Goal: Use online tool/utility: Utilize a website feature to perform a specific function

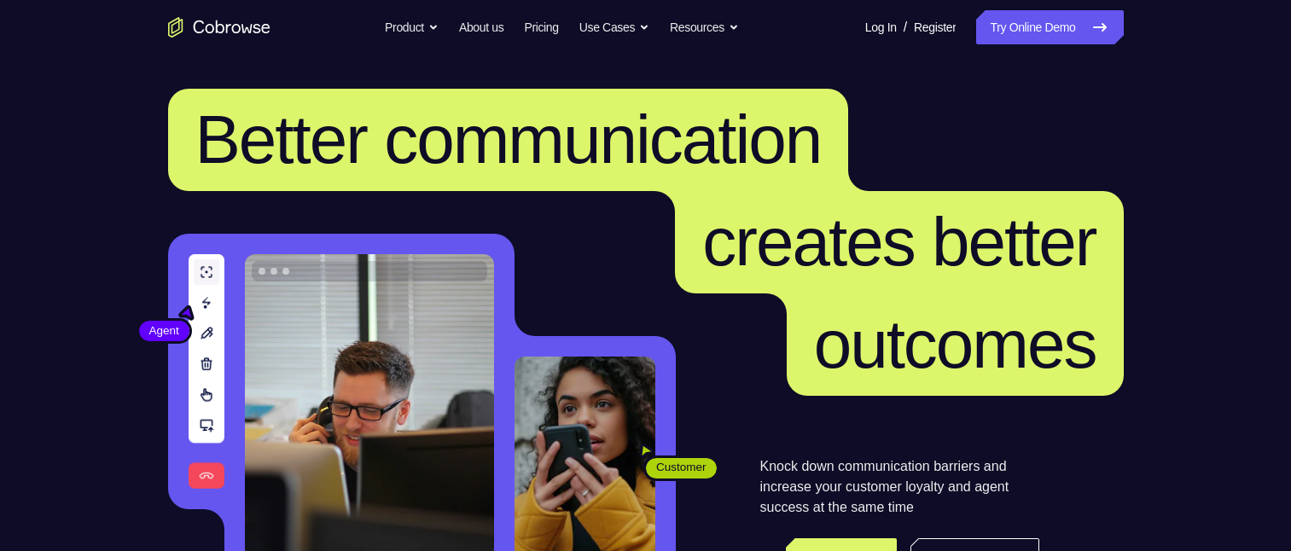
scroll to position [171, 0]
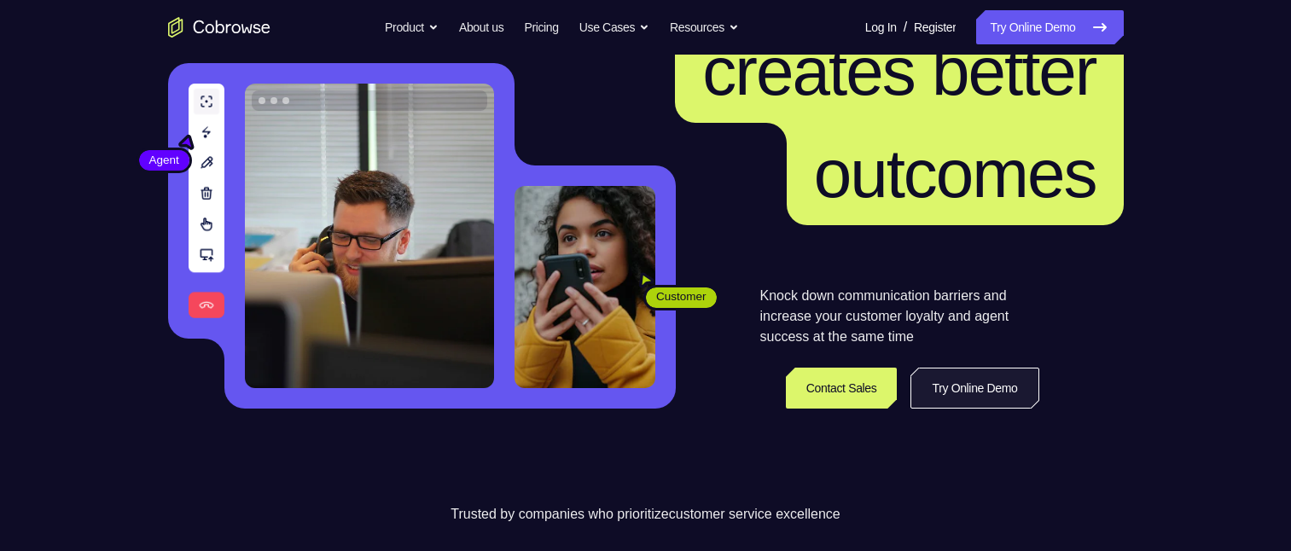
click at [990, 379] on link "Try Online Demo" at bounding box center [975, 388] width 128 height 41
click at [991, 380] on link "Try Online Demo" at bounding box center [975, 388] width 128 height 41
drag, startPoint x: 992, startPoint y: 381, endPoint x: 1217, endPoint y: 62, distance: 390.0
click at [992, 380] on link "Try Online Demo" at bounding box center [975, 388] width 128 height 41
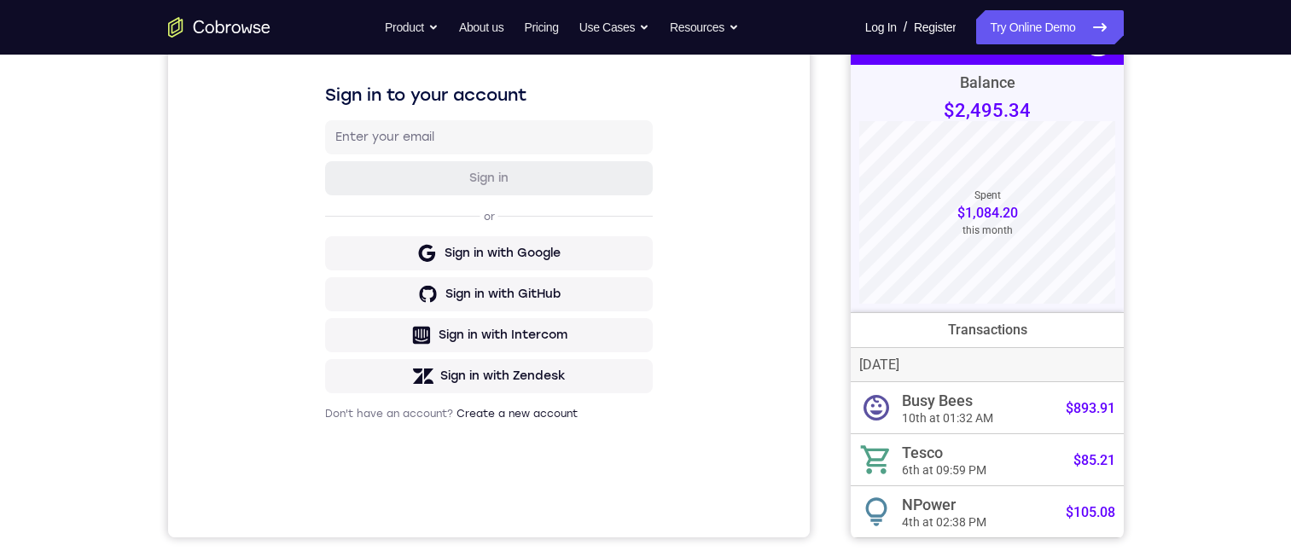
scroll to position [427, 0]
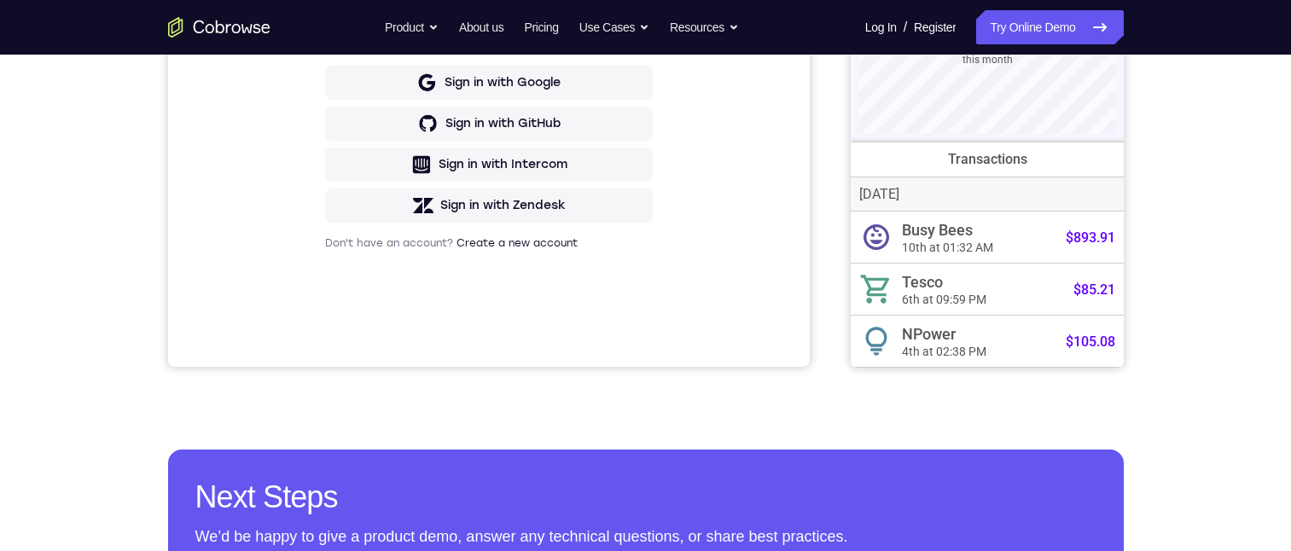
drag, startPoint x: 1116, startPoint y: 203, endPoint x: 1973, endPoint y: 47, distance: 870.9
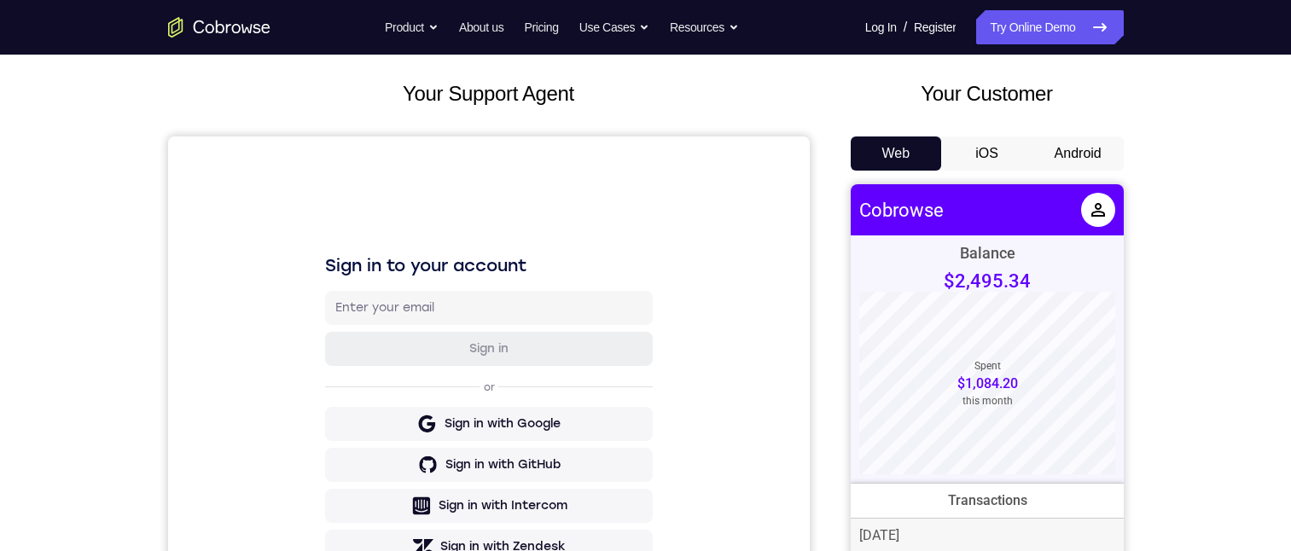
click at [1065, 148] on button "Android" at bounding box center [1078, 154] width 91 height 34
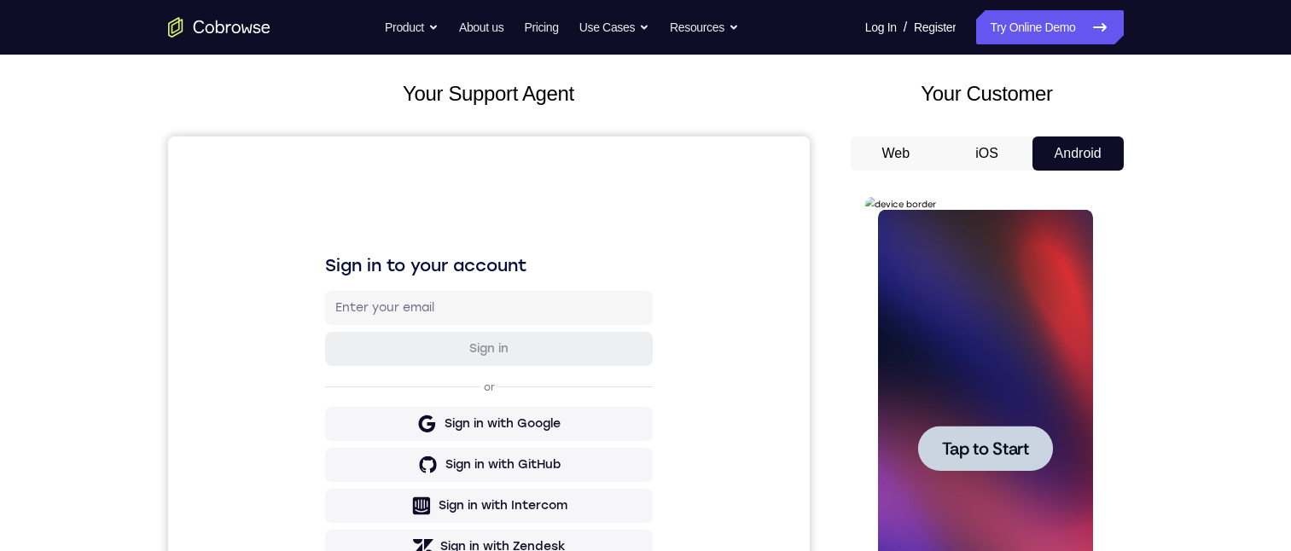
scroll to position [96, 0]
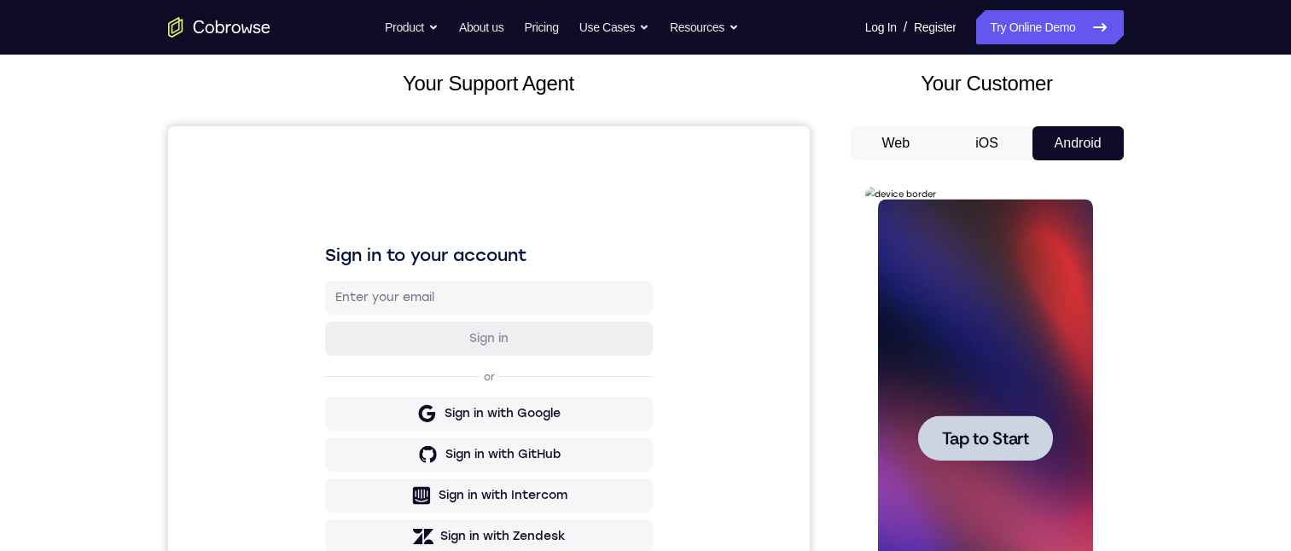
click at [1020, 444] on span "Tap to Start" at bounding box center [985, 438] width 87 height 17
click at [1020, 443] on div at bounding box center [985, 439] width 215 height 478
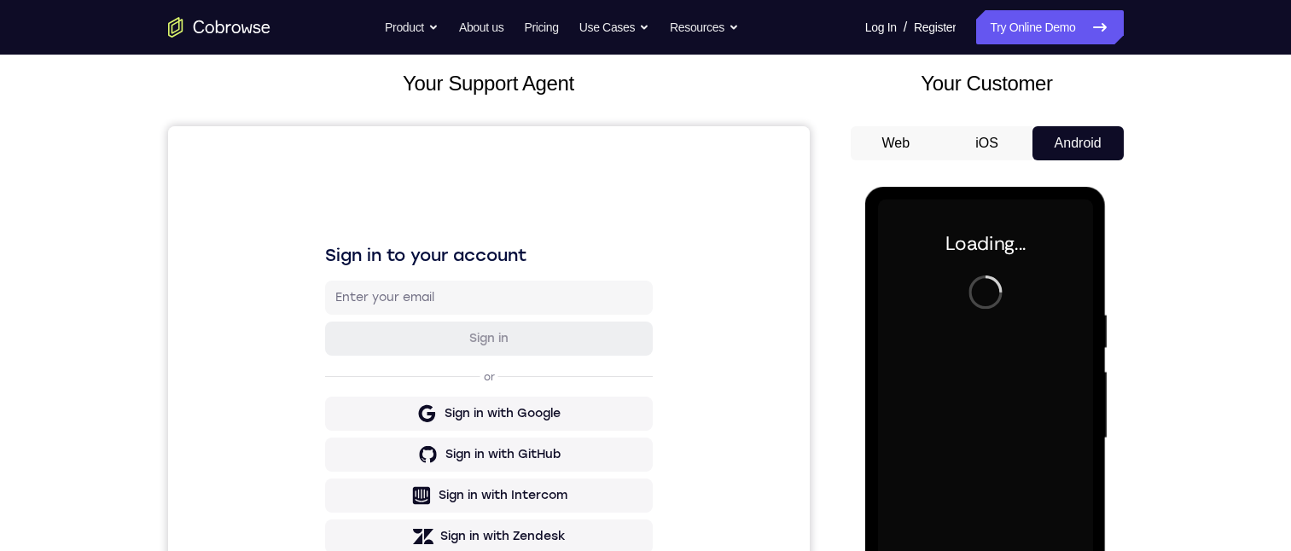
scroll to position [256, 0]
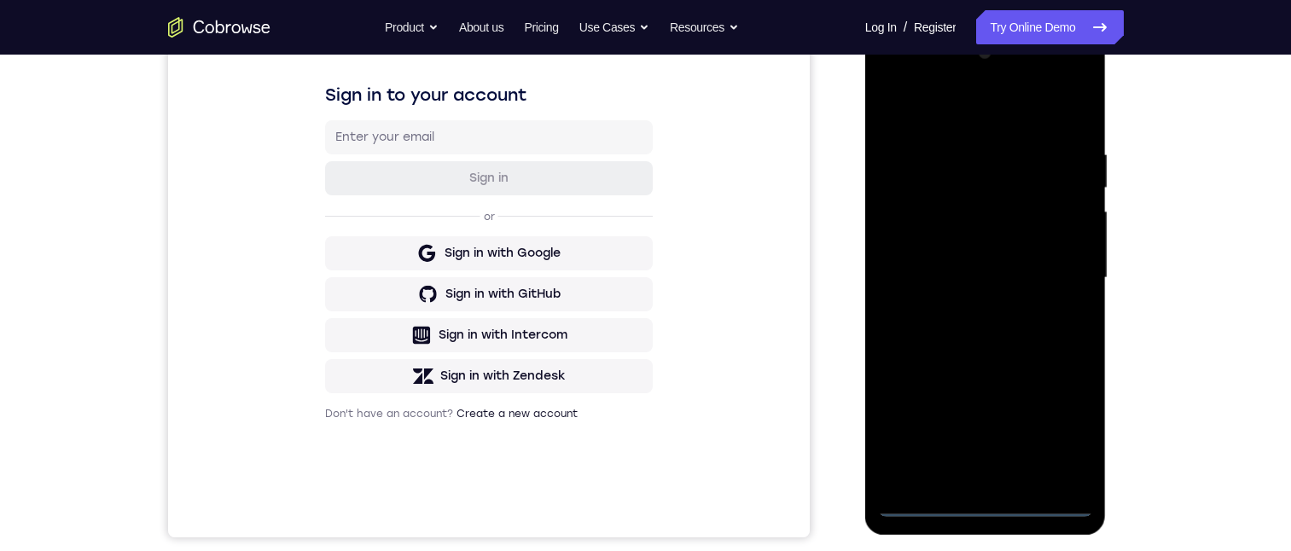
click at [923, 508] on div at bounding box center [985, 278] width 215 height 478
click at [926, 501] on div at bounding box center [985, 278] width 215 height 478
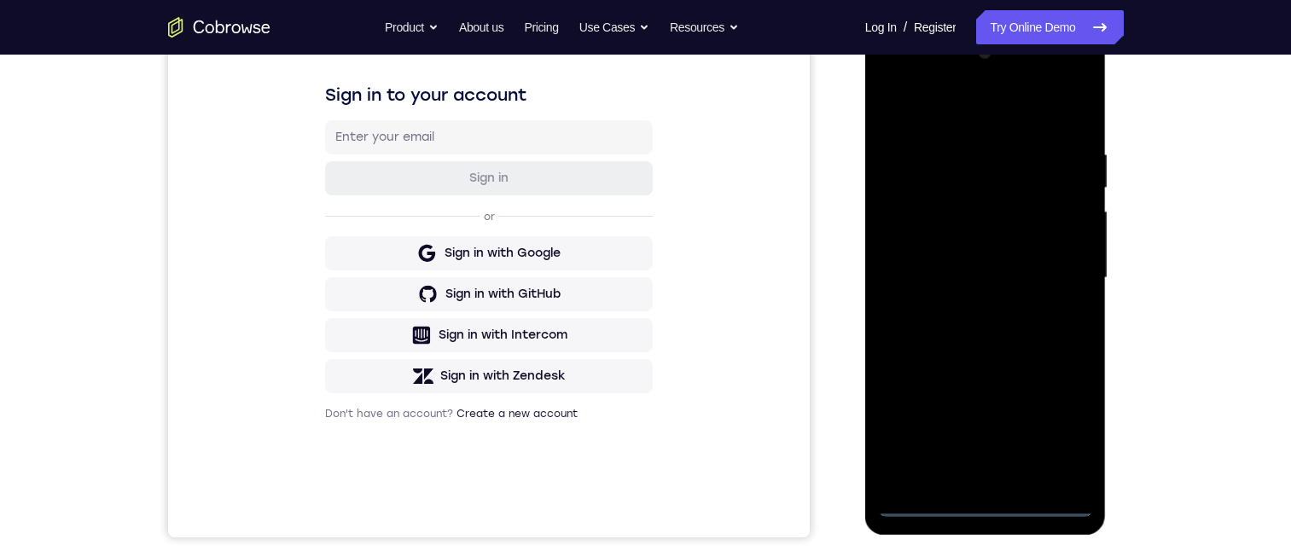
click at [926, 501] on div at bounding box center [985, 278] width 215 height 478
click at [922, 503] on div at bounding box center [985, 278] width 215 height 478
drag, startPoint x: 922, startPoint y: 503, endPoint x: 1094, endPoint y: 71, distance: 464.9
click at [923, 478] on div at bounding box center [985, 278] width 215 height 478
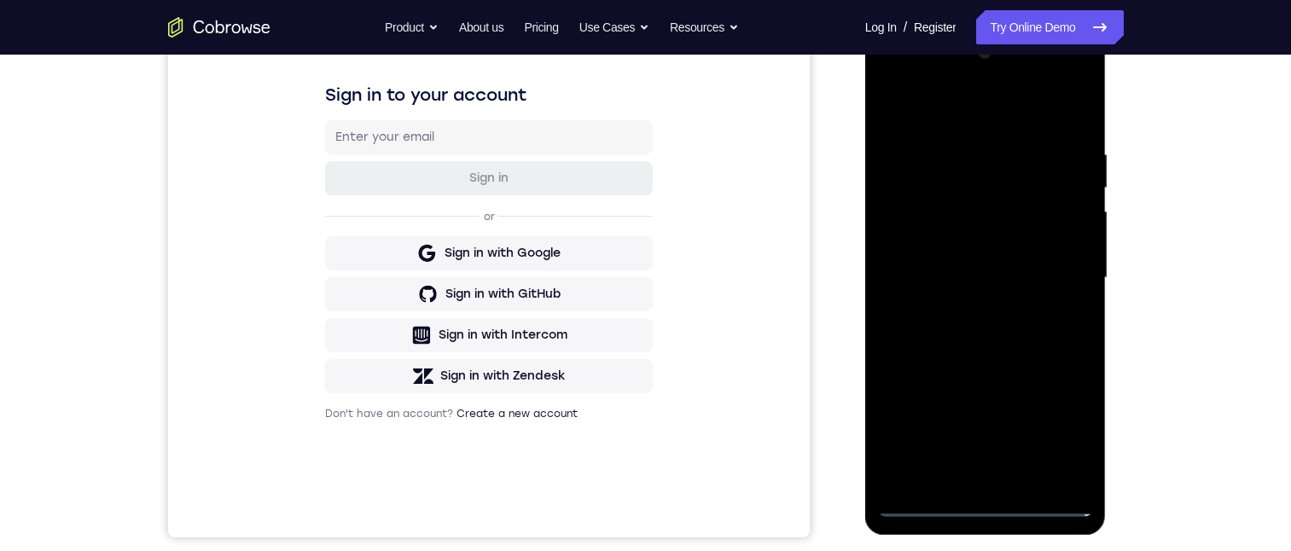
click at [983, 503] on div at bounding box center [985, 278] width 215 height 478
drag, startPoint x: 983, startPoint y: 503, endPoint x: 956, endPoint y: 508, distance: 27.8
click at [970, 508] on div at bounding box center [985, 278] width 215 height 478
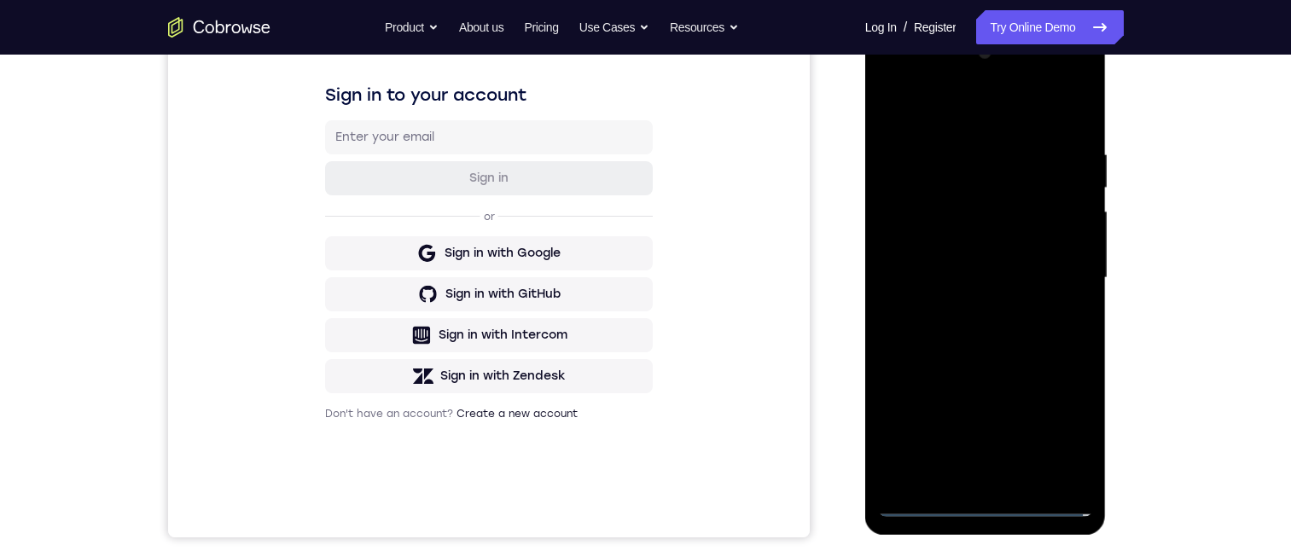
click at [926, 503] on div at bounding box center [985, 278] width 215 height 478
